Goal: Task Accomplishment & Management: Use online tool/utility

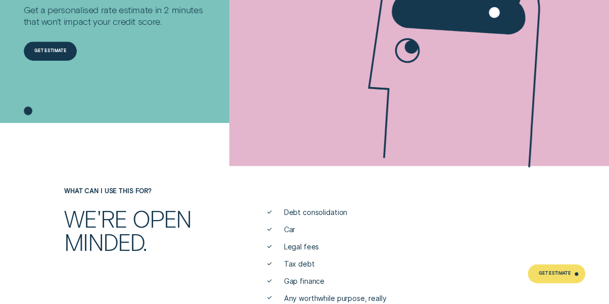
scroll to position [333, 0]
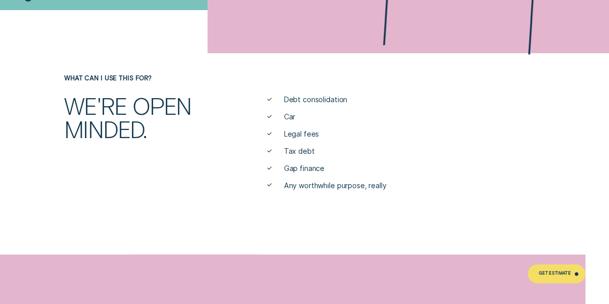
click at [289, 119] on span "Car" at bounding box center [290, 117] width 12 height 10
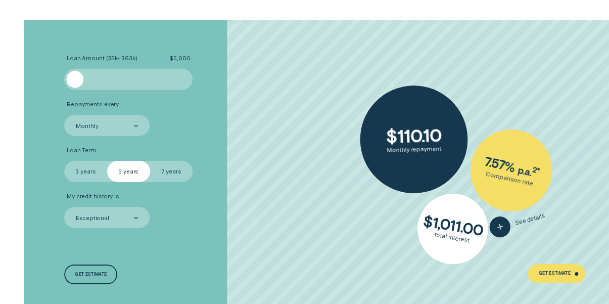
scroll to position [1509, 0]
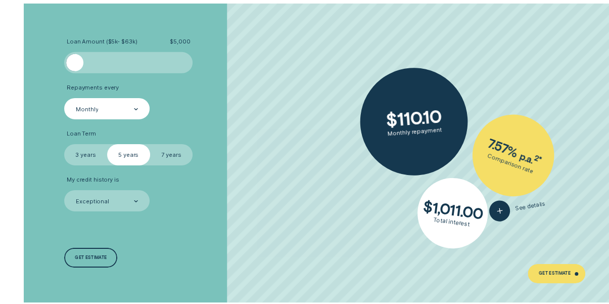
click at [121, 111] on div "Monthly" at bounding box center [106, 109] width 63 height 8
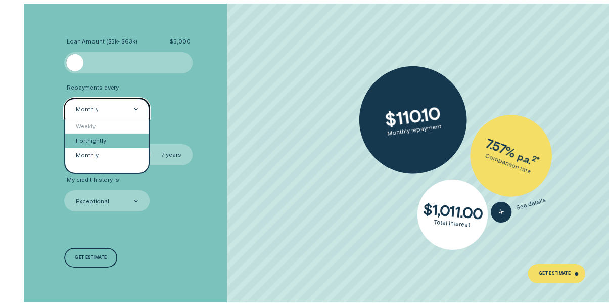
click at [119, 137] on div "Fortnightly" at bounding box center [106, 140] width 83 height 14
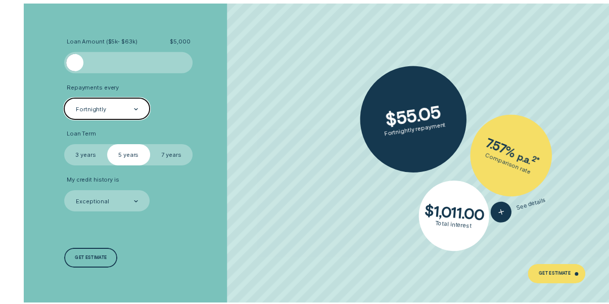
click at [190, 153] on label "7 years" at bounding box center [171, 154] width 43 height 21
click at [150, 144] on input "7 years" at bounding box center [150, 144] width 0 height 0
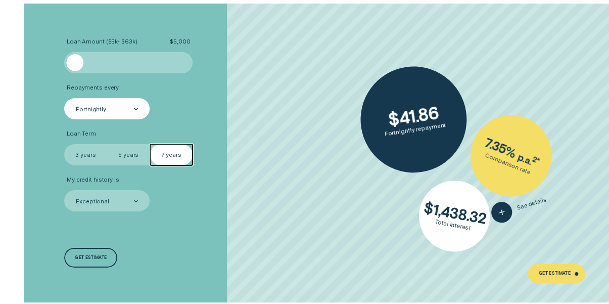
click at [94, 59] on div at bounding box center [128, 62] width 107 height 17
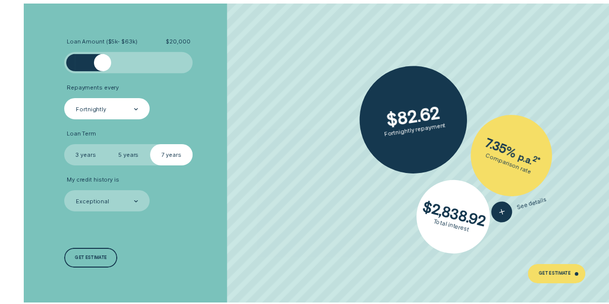
click at [103, 62] on div at bounding box center [128, 62] width 107 height 17
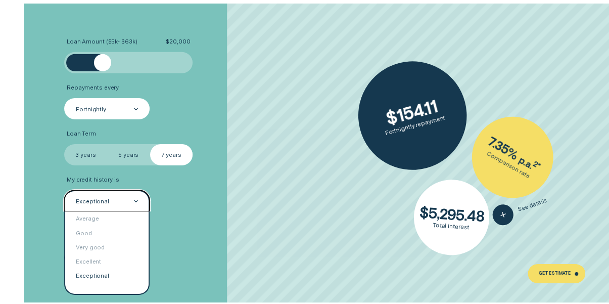
click at [123, 203] on div "Exceptional" at bounding box center [106, 201] width 63 height 8
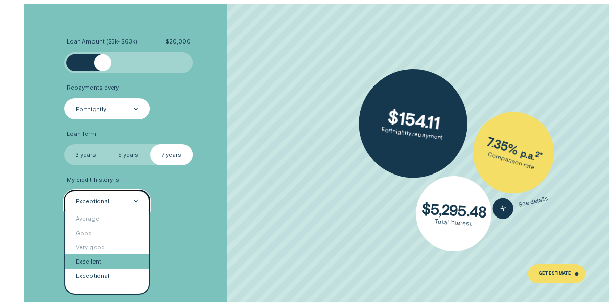
click at [118, 261] on div "Excellent" at bounding box center [106, 261] width 83 height 14
